Goal: Feedback & Contribution: Contribute content

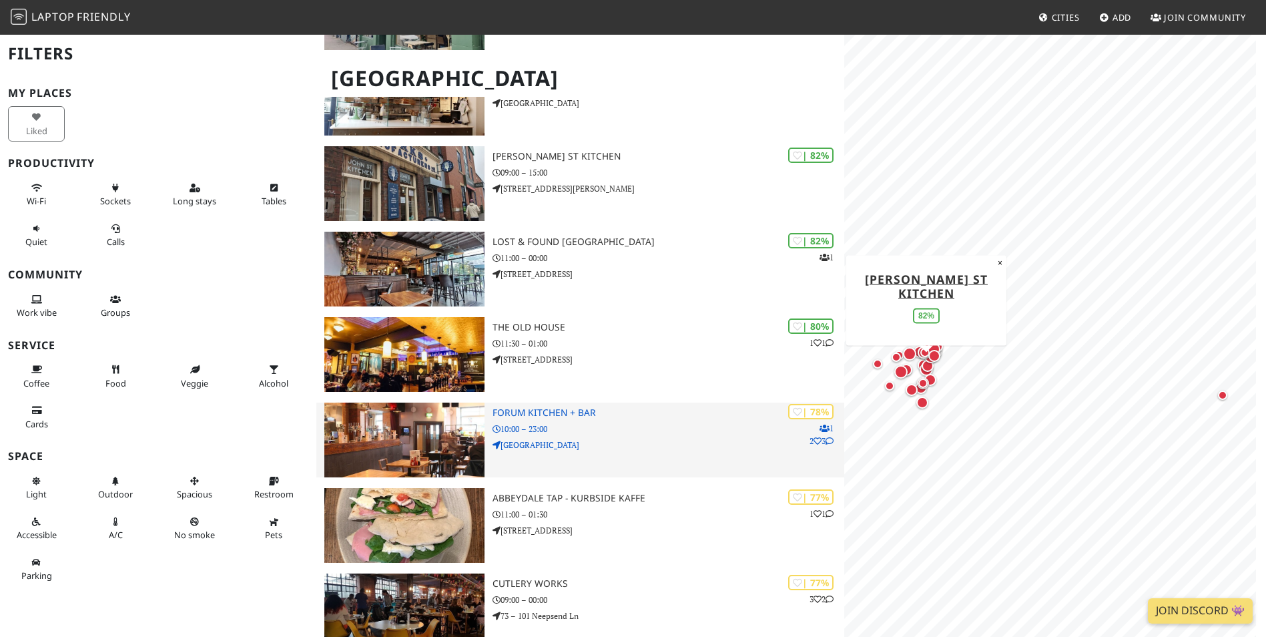
scroll to position [534, 0]
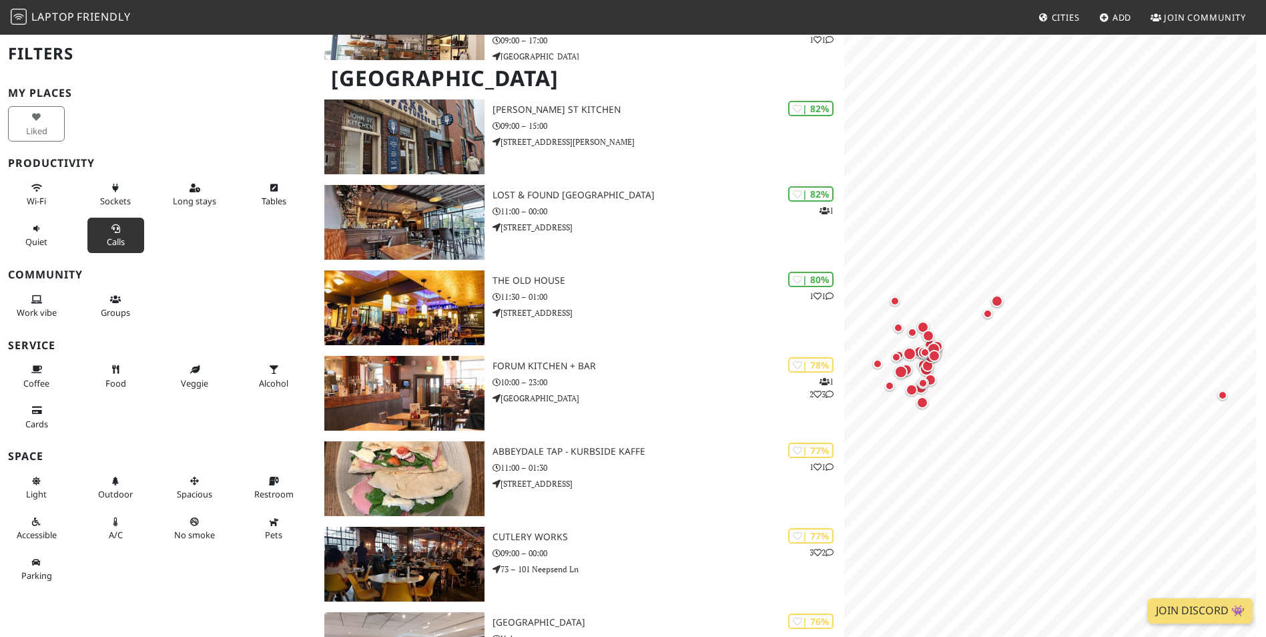
click at [110, 228] on icon at bounding box center [115, 229] width 11 height 9
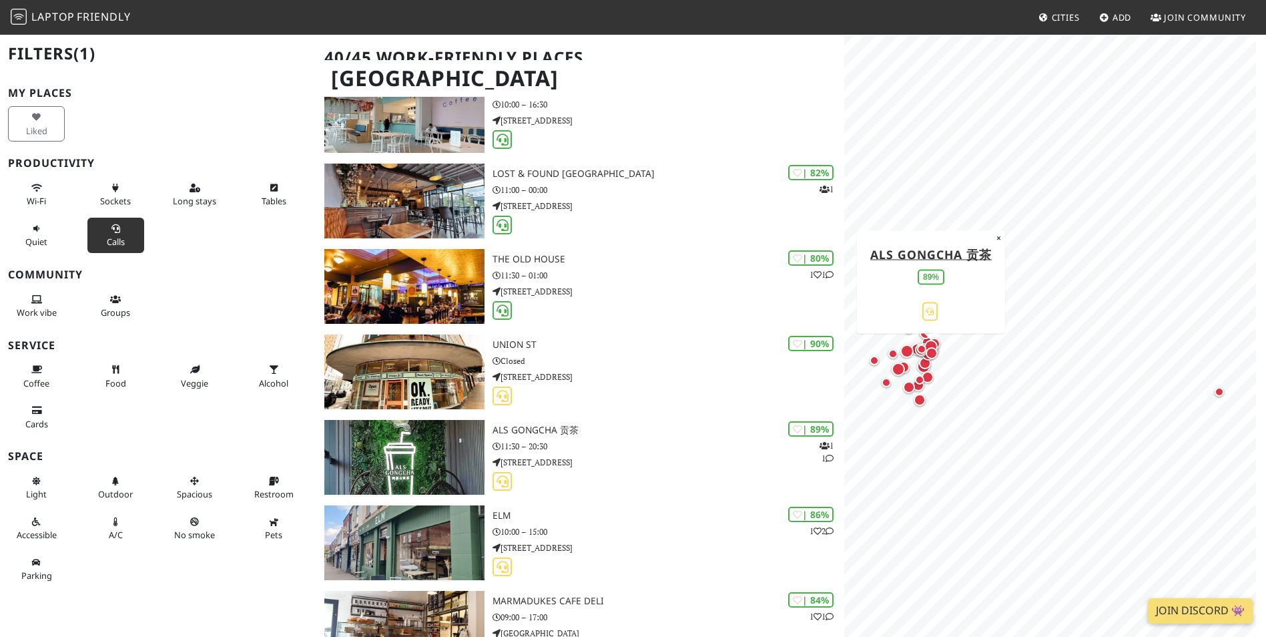
scroll to position [0, 0]
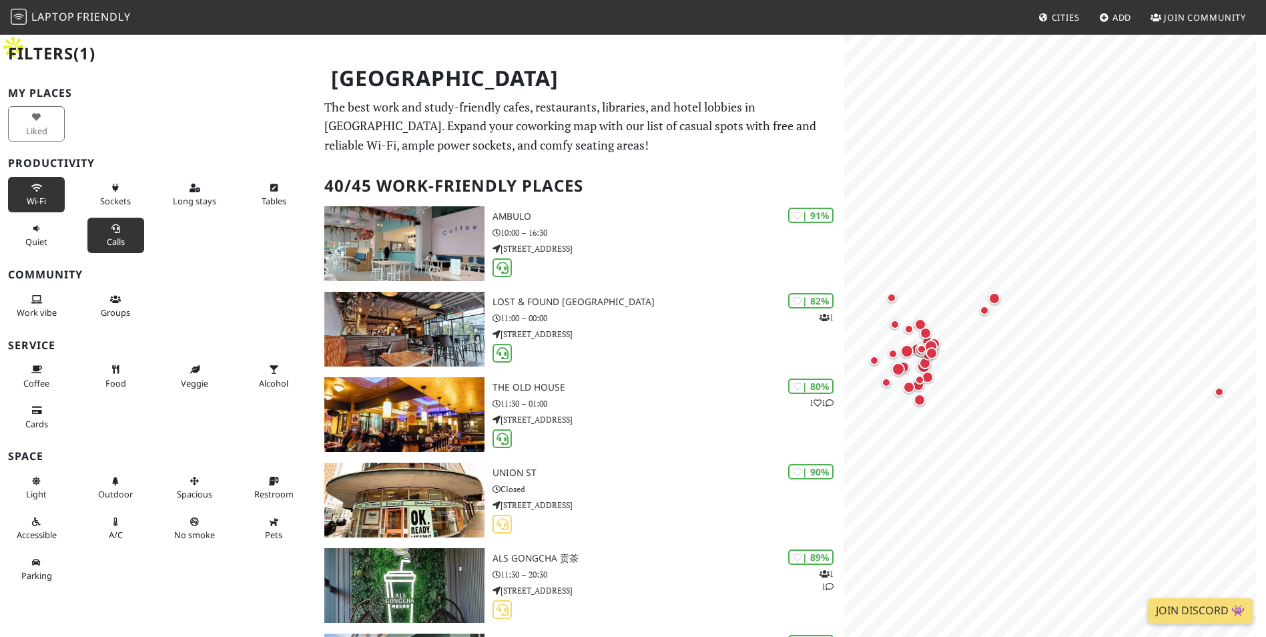
click at [40, 193] on button "Wi-Fi" at bounding box center [36, 194] width 57 height 35
click at [188, 198] on span "Long stays" at bounding box center [194, 201] width 43 height 12
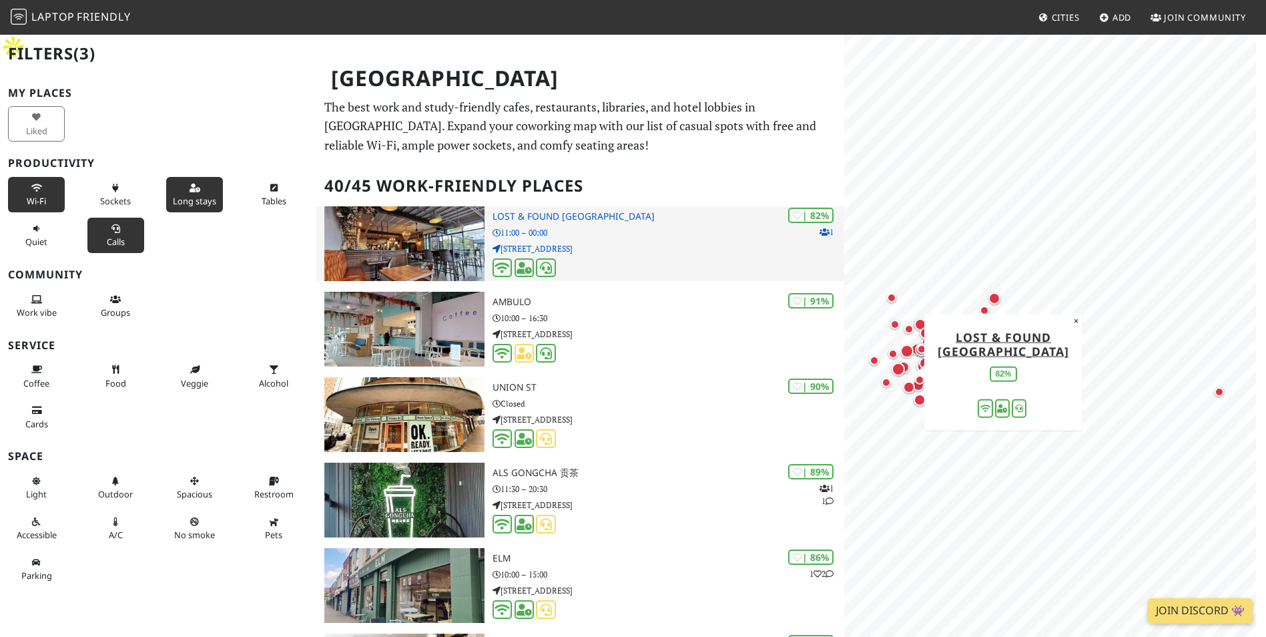
click at [531, 211] on h3 "Lost & Found Sheffield" at bounding box center [669, 216] width 352 height 11
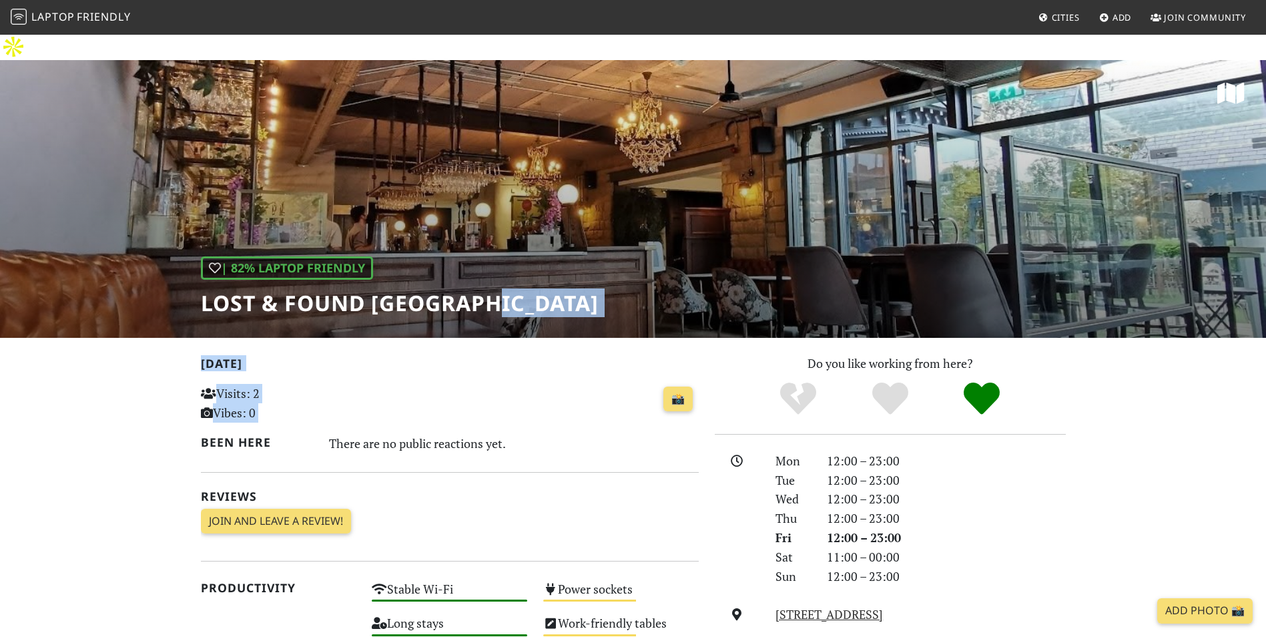
drag, startPoint x: 505, startPoint y: 282, endPoint x: 619, endPoint y: 376, distance: 148.0
click at [619, 376] on div "| 82% Laptop Friendly Lost & Found Sheffield Today Visits: 2 Vibes: 0 📸 Been he…" at bounding box center [633, 611] width 1266 height 1102
drag, startPoint x: 608, startPoint y: 234, endPoint x: 795, endPoint y: 288, distance: 194.5
click at [832, 291] on div "| 82% Laptop Friendly Lost & Found Sheffield" at bounding box center [633, 199] width 1266 height 278
click at [562, 205] on div "| 82% Laptop Friendly Lost & Found Sheffield" at bounding box center [633, 199] width 1266 height 278
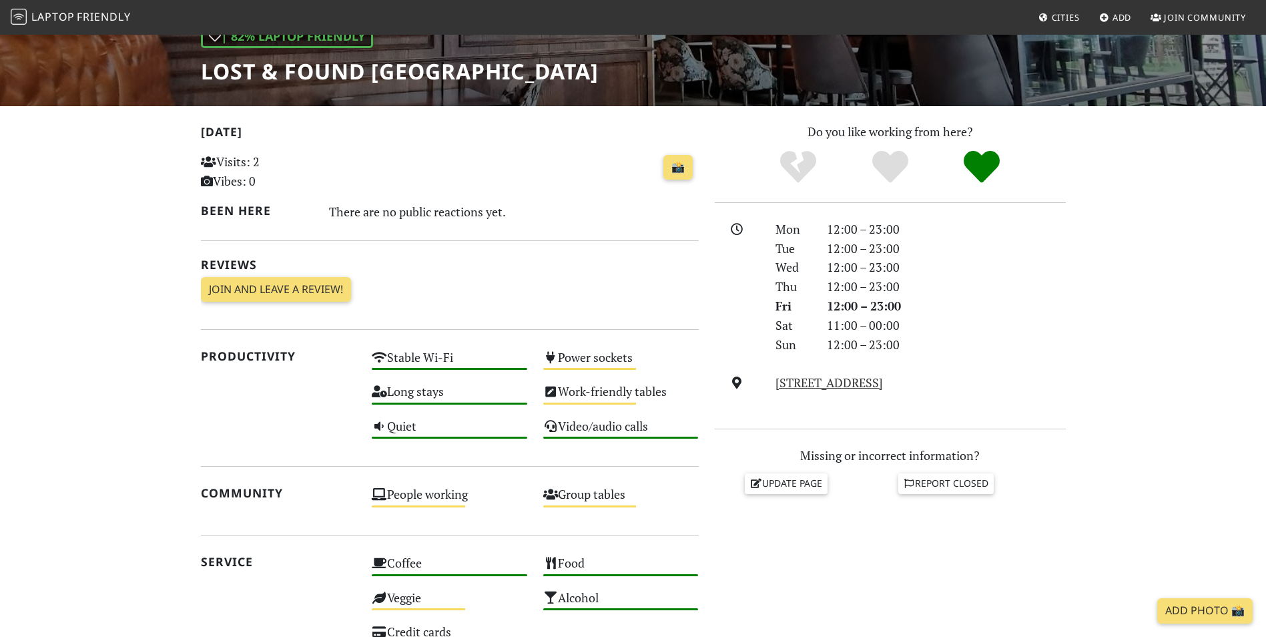
scroll to position [267, 0]
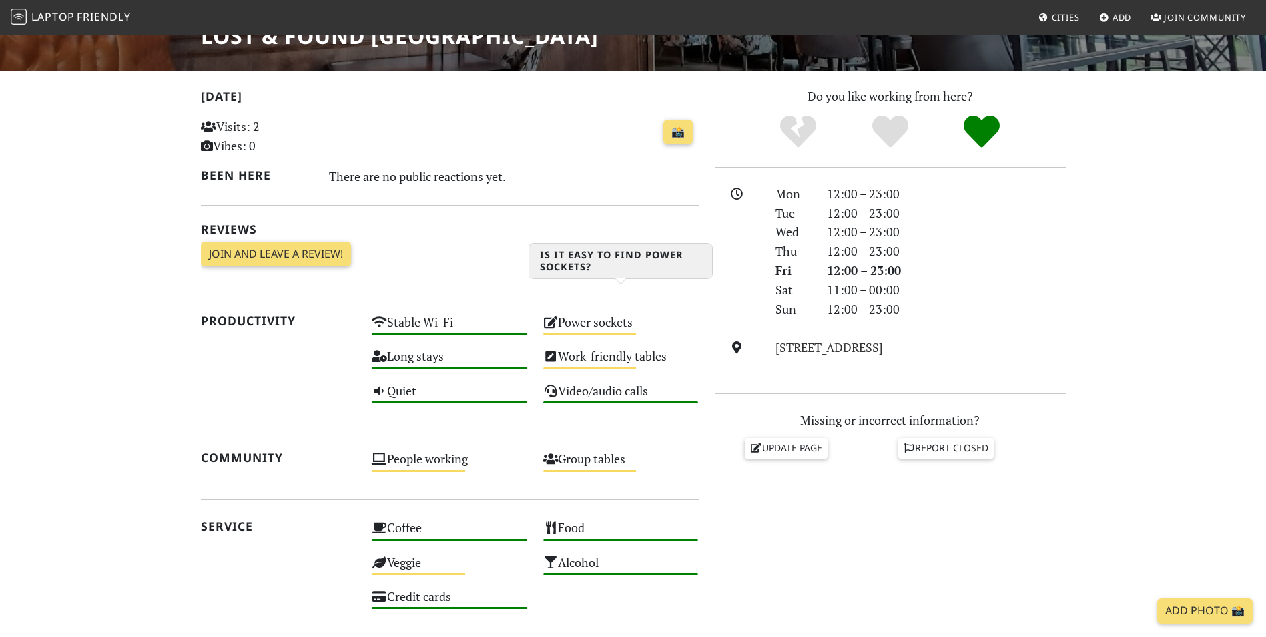
drag, startPoint x: 549, startPoint y: 290, endPoint x: 642, endPoint y: 294, distance: 92.9
click at [642, 311] on div "Power sockets Medium" at bounding box center [621, 328] width 172 height 34
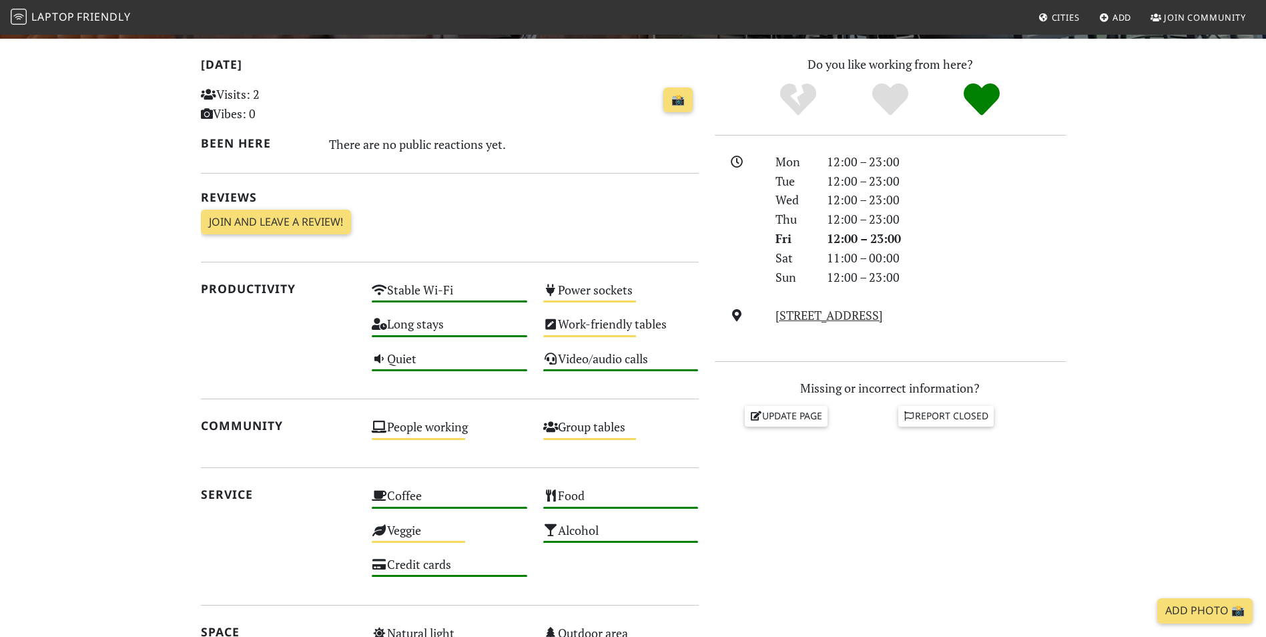
scroll to position [290, 0]
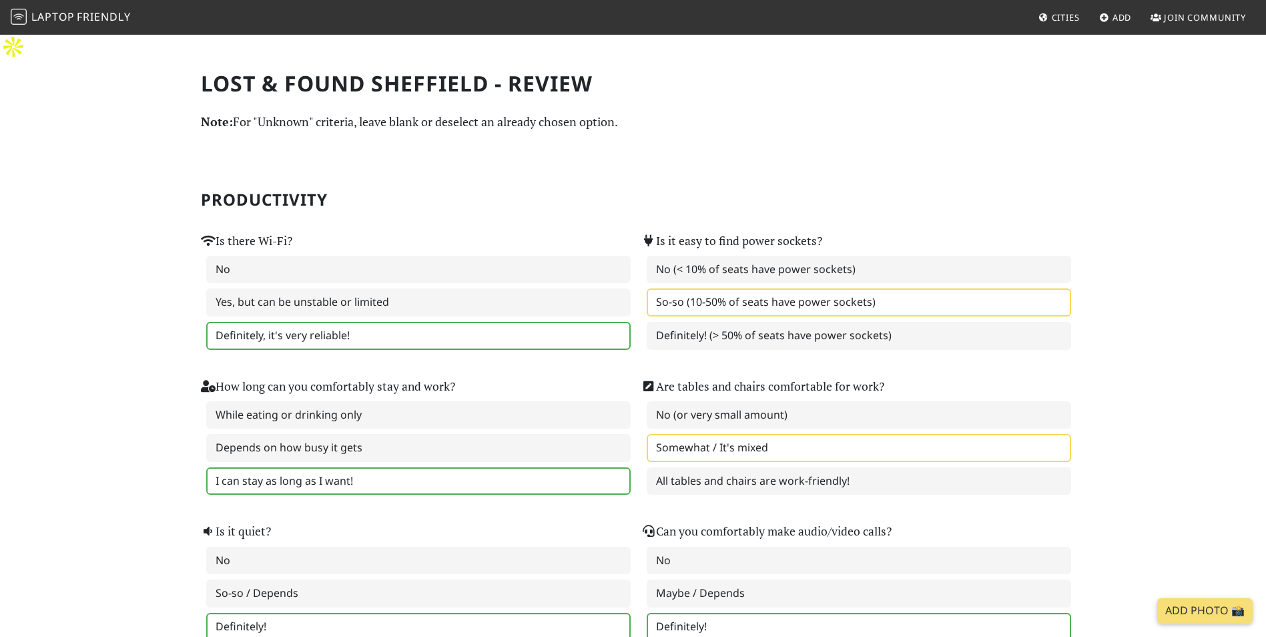
click at [623, 231] on div "Is there Wi-Fi? No Yes, but can be unstable or limited Definitely, it's very re…" at bounding box center [413, 290] width 424 height 119
click at [678, 288] on label "So-so (10-50% of seats have power sockets)" at bounding box center [859, 302] width 424 height 28
